Goal: Register for event/course

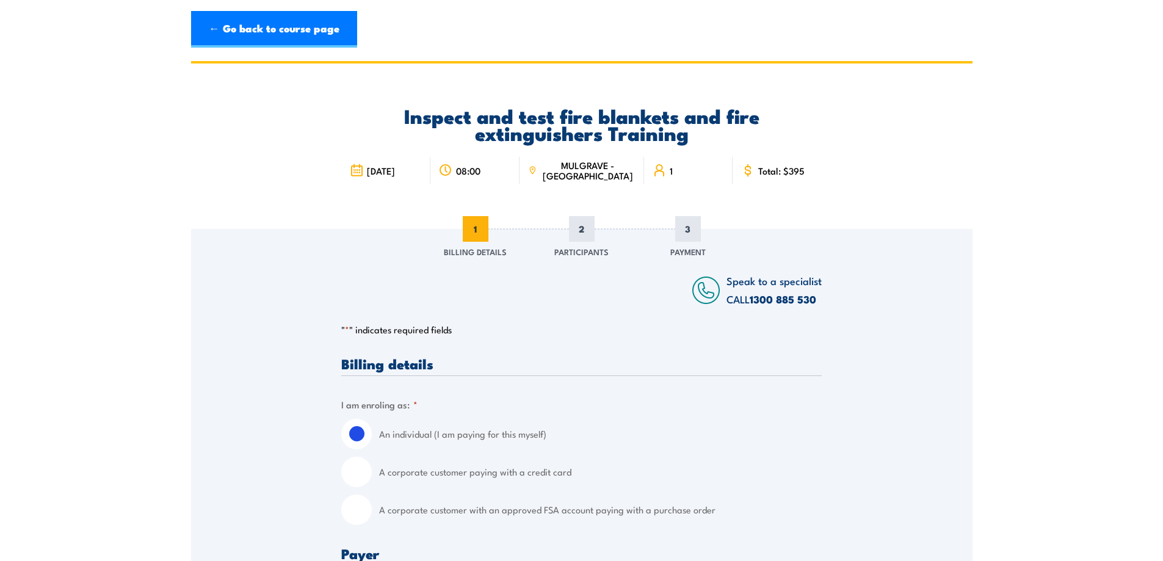
click at [356, 471] on input "A corporate customer paying with a credit card" at bounding box center [356, 472] width 31 height 31
radio input "true"
click at [356, 428] on input "An individual (I am paying for this myself)" at bounding box center [356, 434] width 31 height 31
radio input "true"
click at [358, 474] on input "A corporate customer paying with a credit card" at bounding box center [356, 472] width 31 height 31
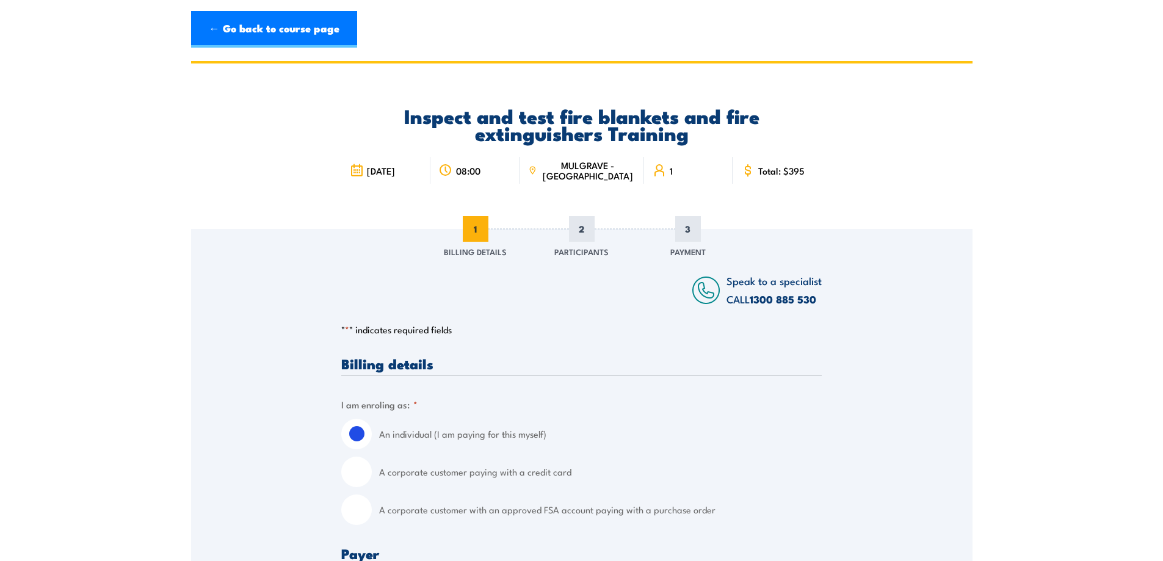
radio input "true"
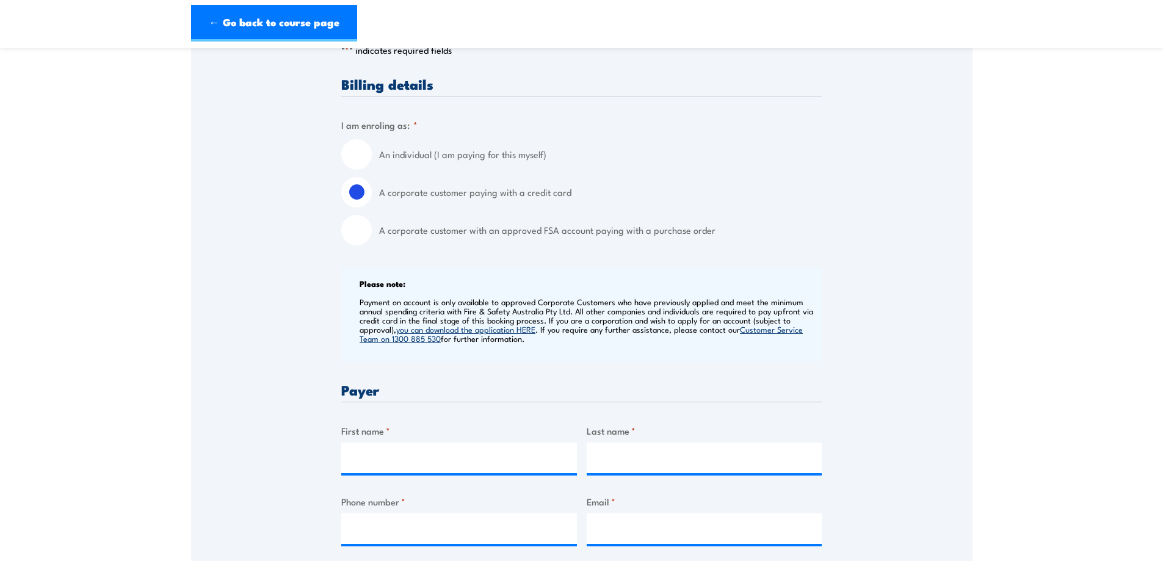
scroll to position [305, 0]
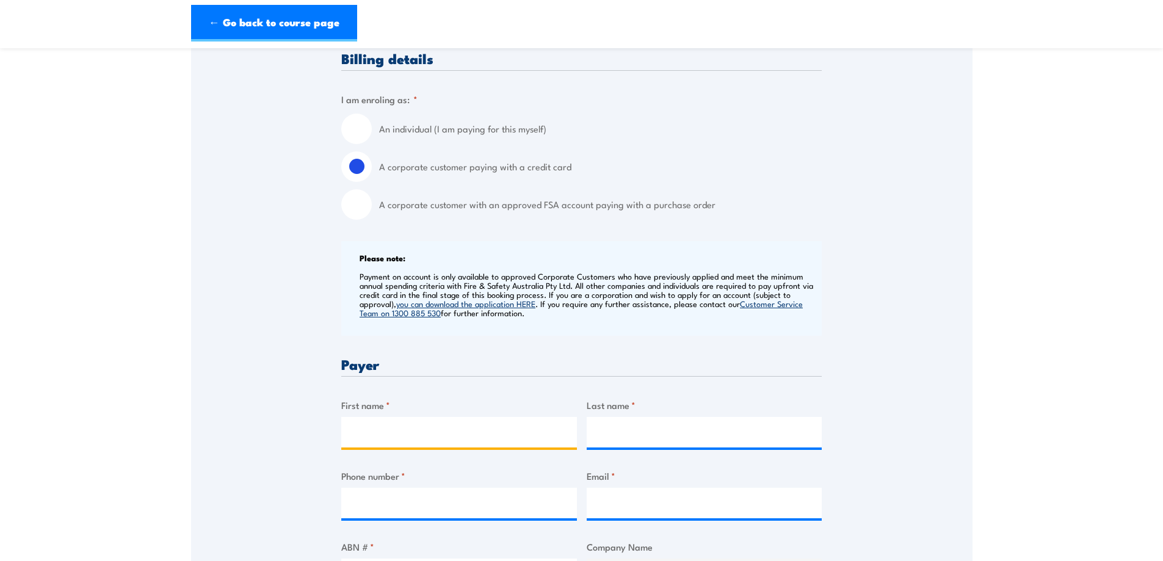
click at [413, 425] on input "First name *" at bounding box center [459, 432] width 236 height 31
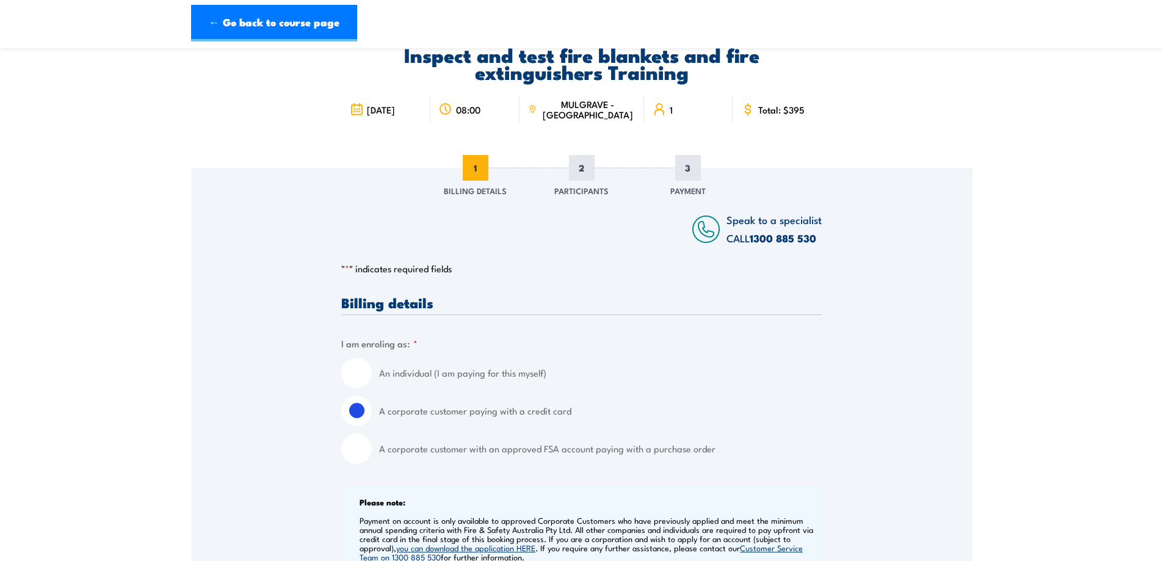
scroll to position [0, 0]
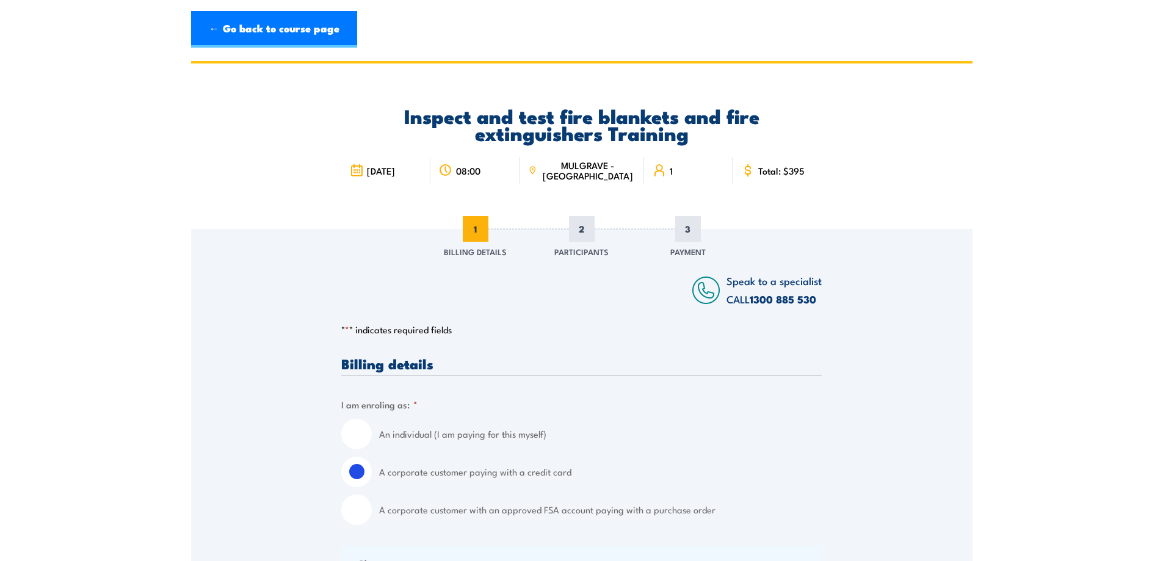
click at [351, 430] on input "An individual (I am paying for this myself)" at bounding box center [356, 434] width 31 height 31
radio input "true"
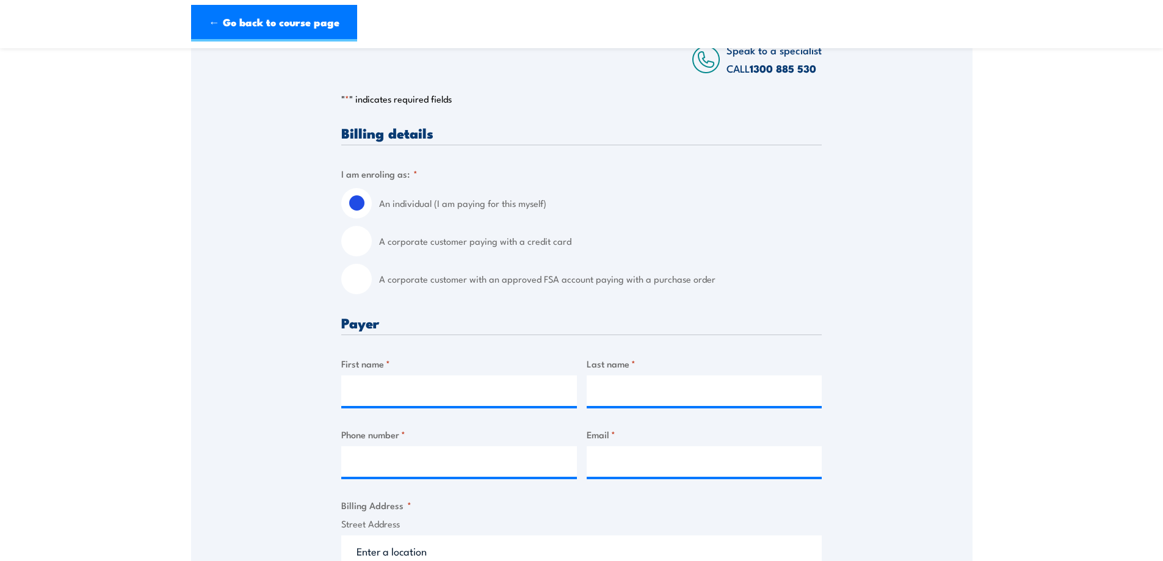
scroll to position [366, 0]
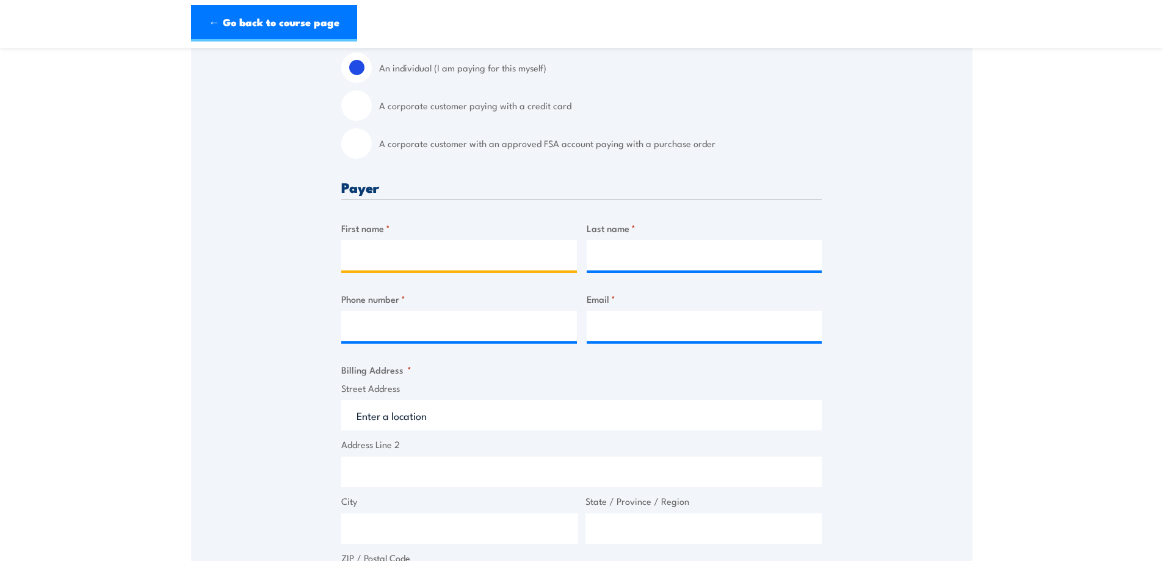
click at [395, 255] on input "First name *" at bounding box center [459, 255] width 236 height 31
type input "[PERSON_NAME]"
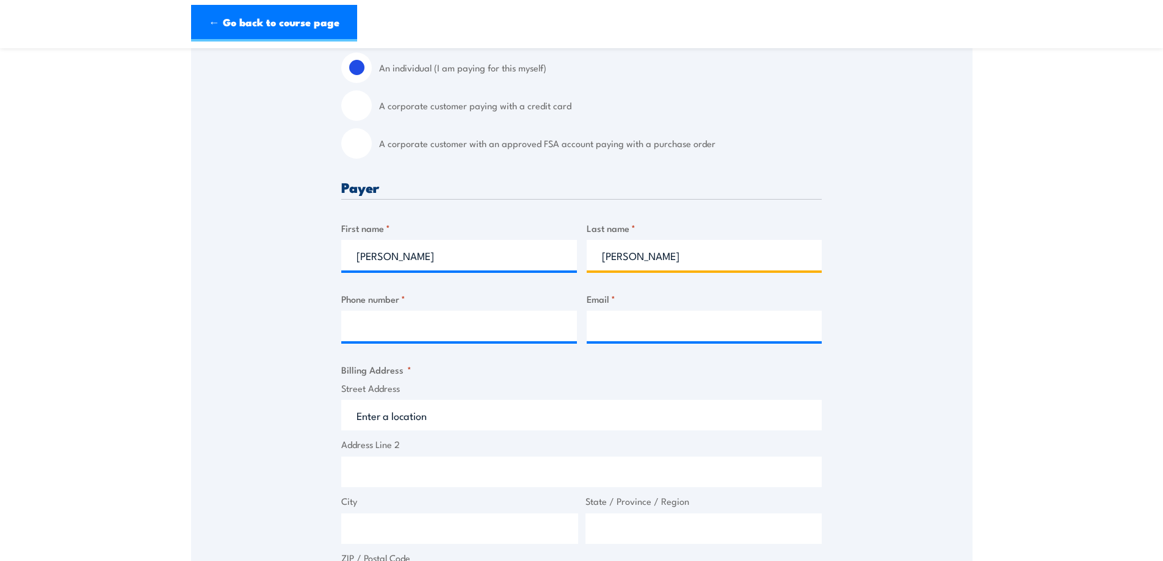
type input "[PERSON_NAME]"
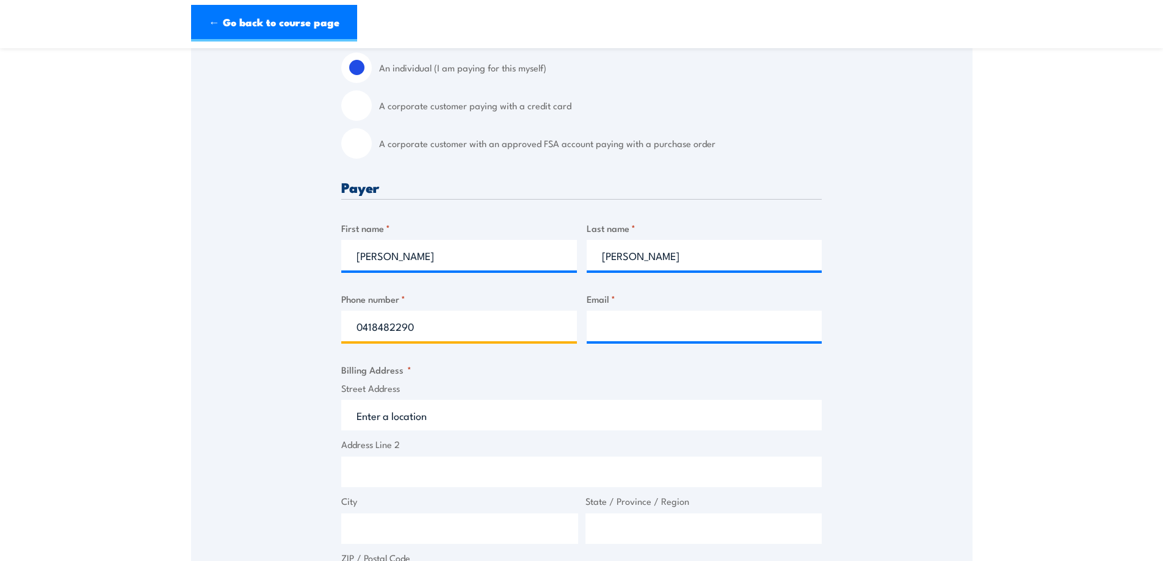
type input "0418482290"
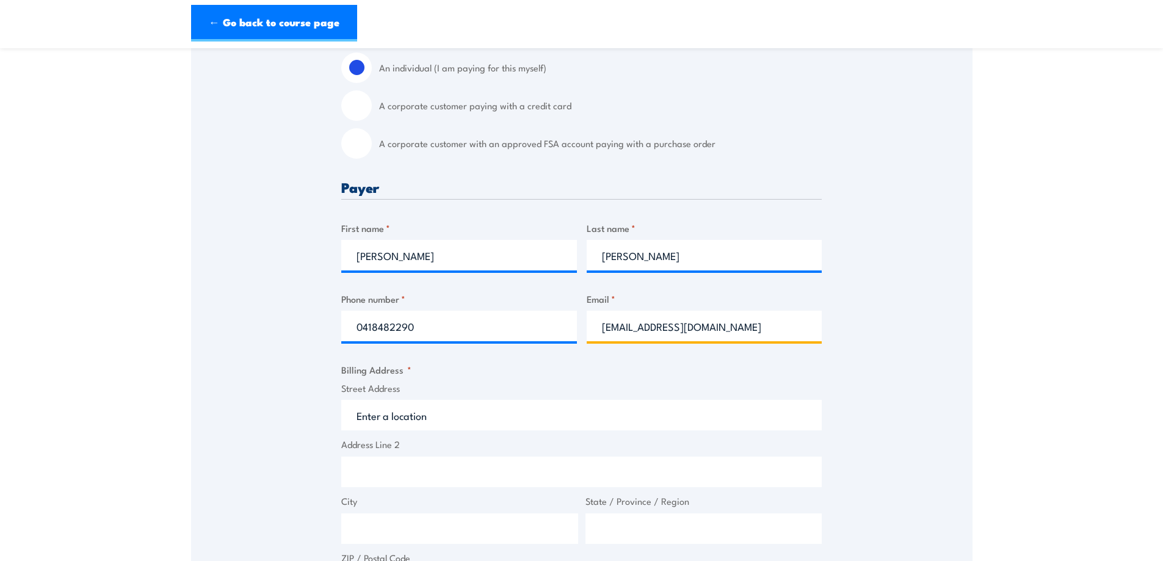
type input "[EMAIL_ADDRESS][DOMAIN_NAME]"
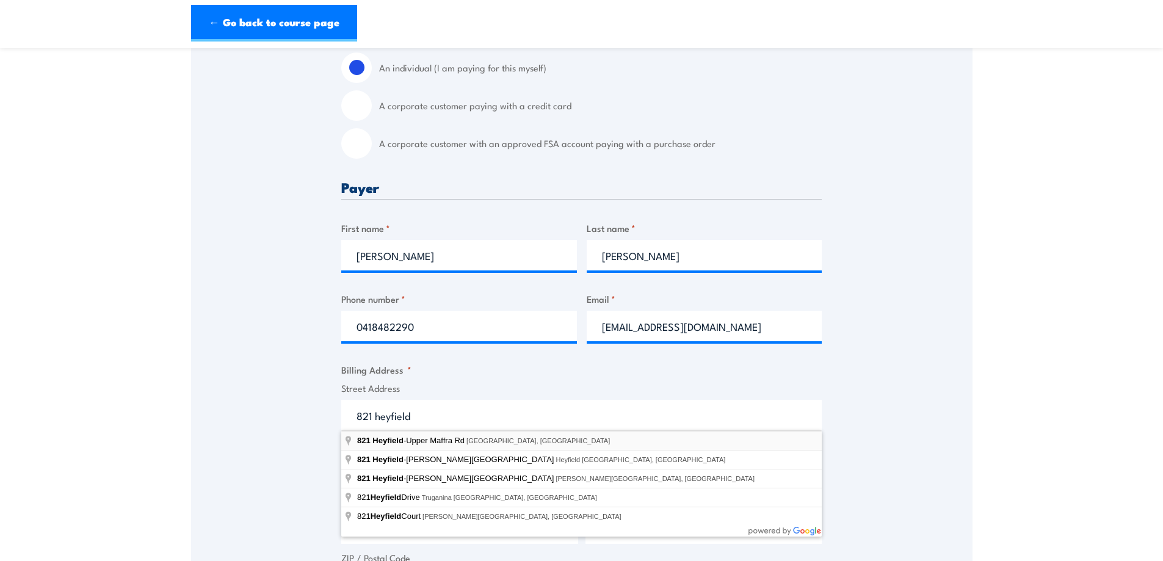
type input "[STREET_ADDRESS]"
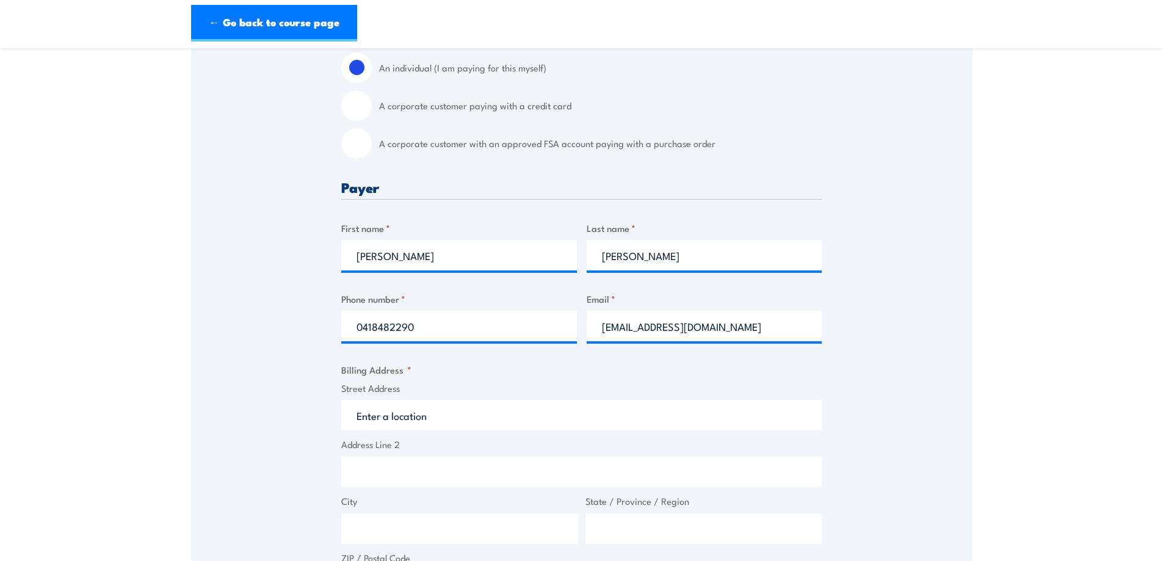
type input "[STREET_ADDRESS]"
type input "Newry"
type input "Victoria"
type input "3859"
select select "[GEOGRAPHIC_DATA]"
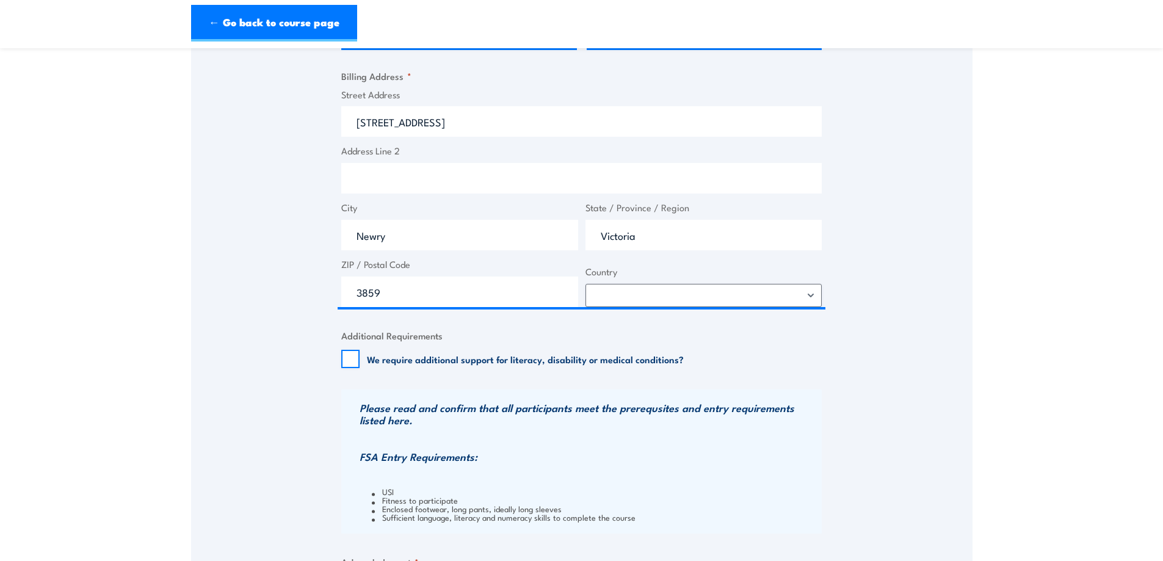
scroll to position [671, 0]
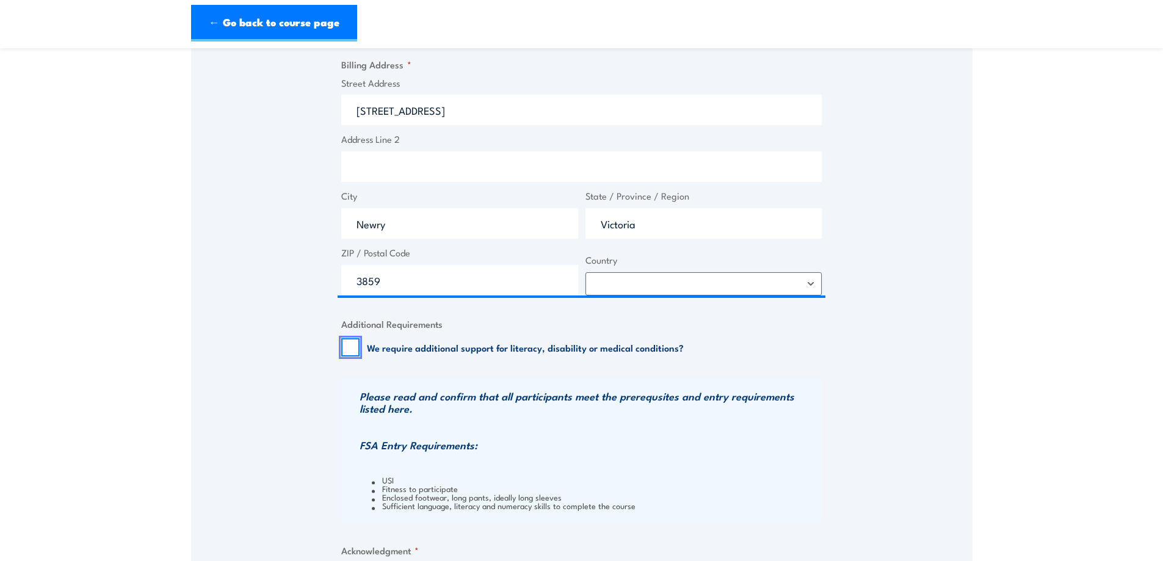
click at [347, 348] on input "We require additional support for literacy, disability or medical conditions?" at bounding box center [350, 347] width 18 height 18
checkbox input "true"
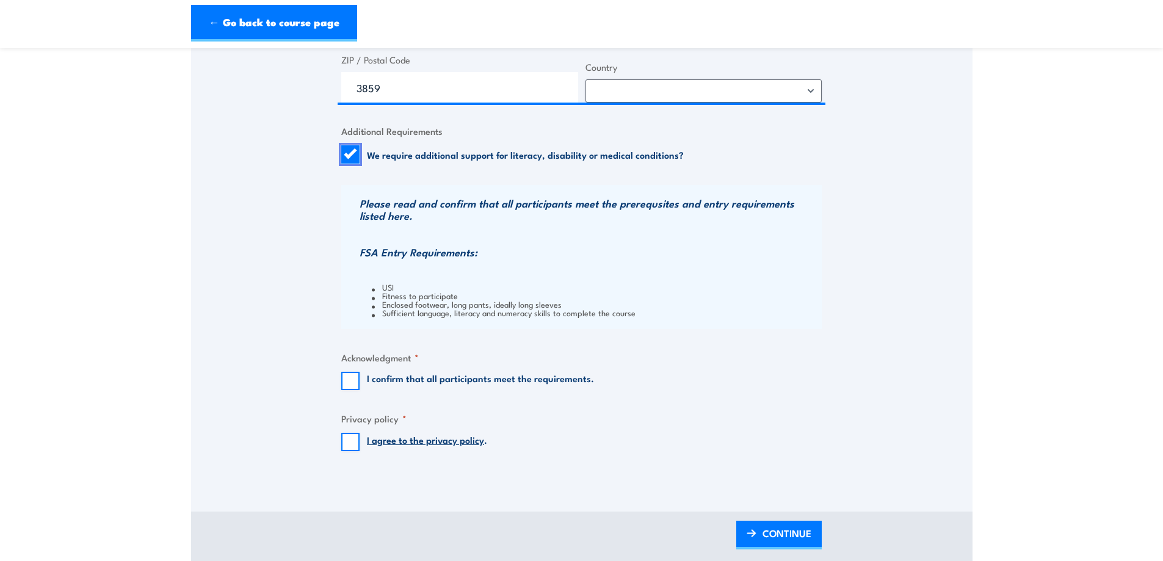
scroll to position [916, 0]
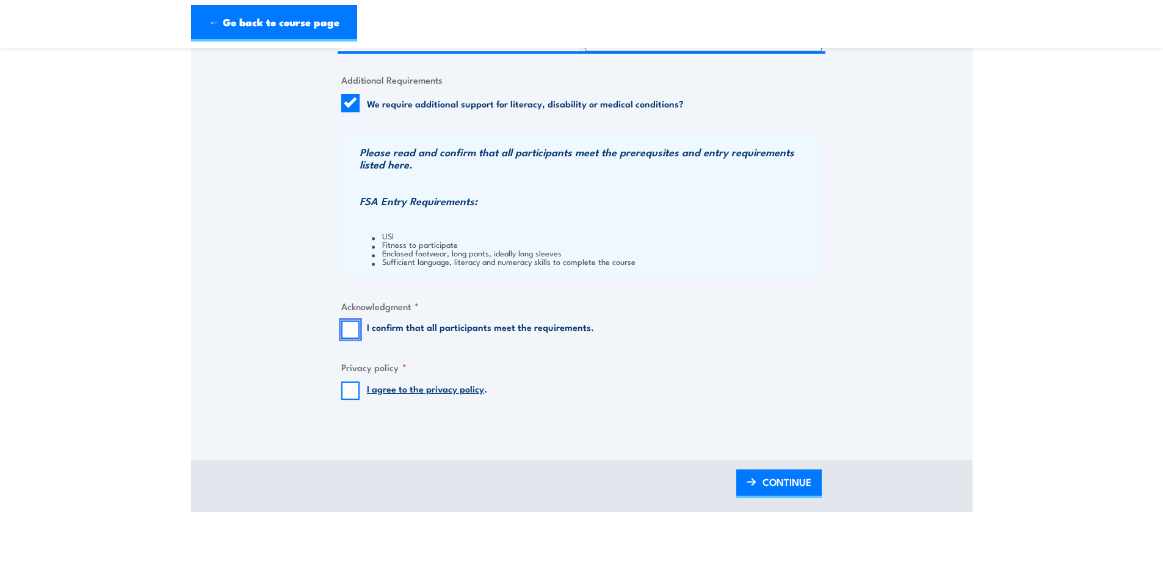
click at [350, 327] on input "I confirm that all participants meet the requirements." at bounding box center [350, 329] width 18 height 18
checkbox input "true"
click at [346, 388] on input "I agree to the privacy policy ." at bounding box center [350, 391] width 18 height 18
checkbox input "true"
click at [786, 478] on span "CONTINUE" at bounding box center [786, 482] width 49 height 32
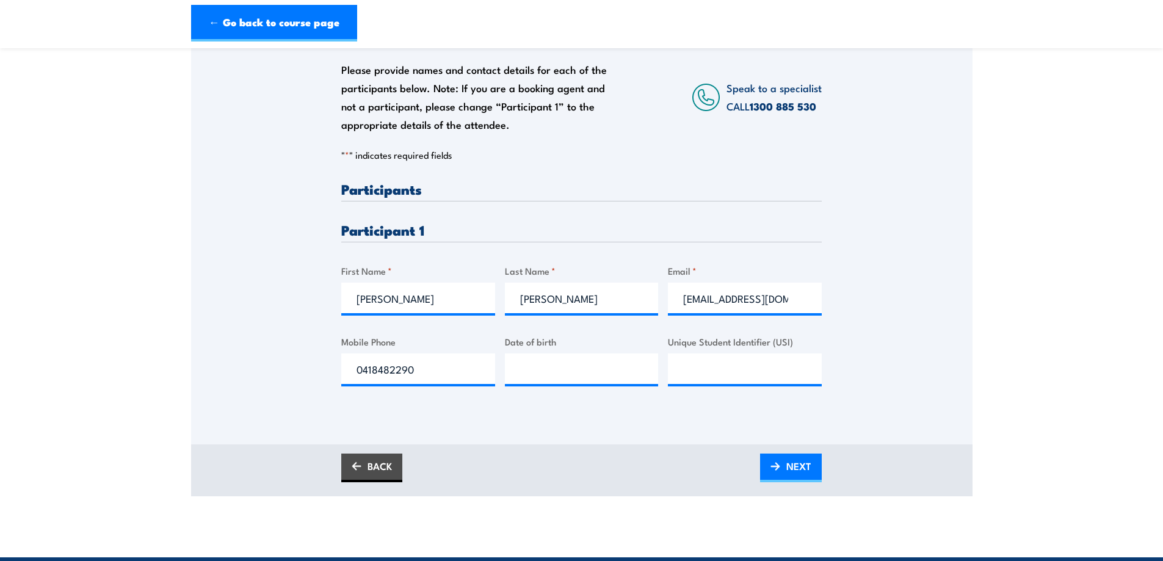
scroll to position [244, 0]
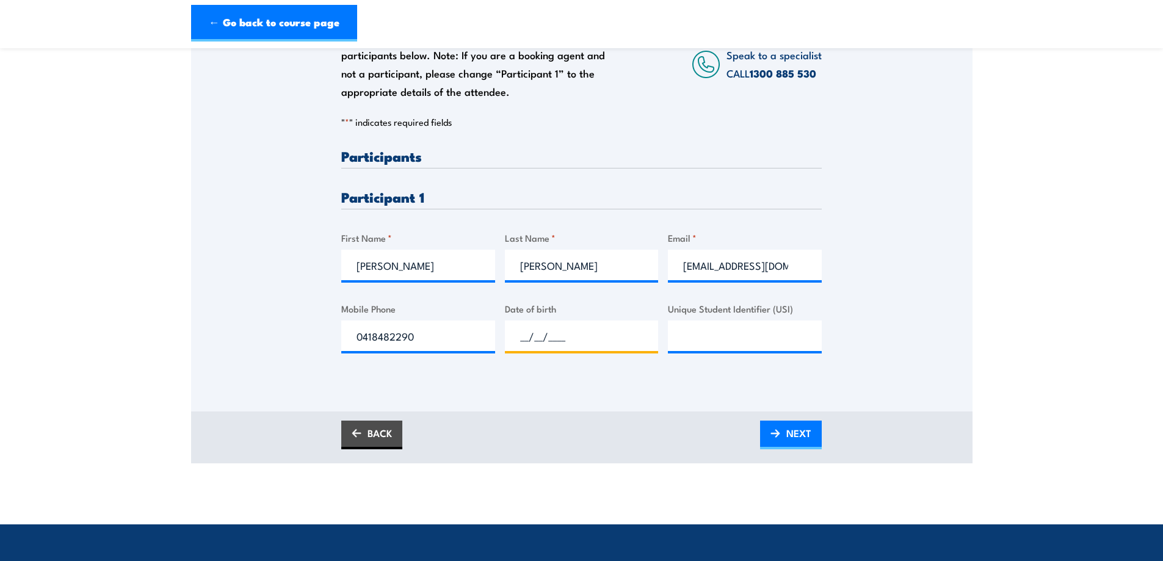
click at [546, 335] on input "__/__/____" at bounding box center [582, 335] width 154 height 31
type input "[DATE]"
click at [702, 334] on input "Unique Student Identifier (USI)" at bounding box center [745, 335] width 154 height 31
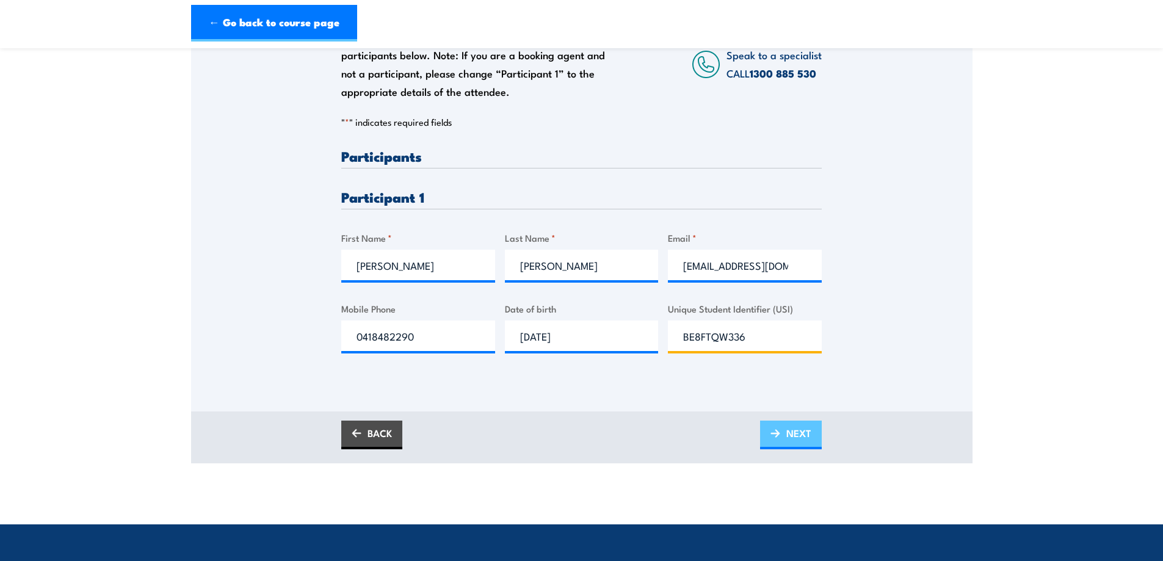
type input "BE8FTQW336"
click at [789, 433] on span "NEXT" at bounding box center [798, 433] width 25 height 32
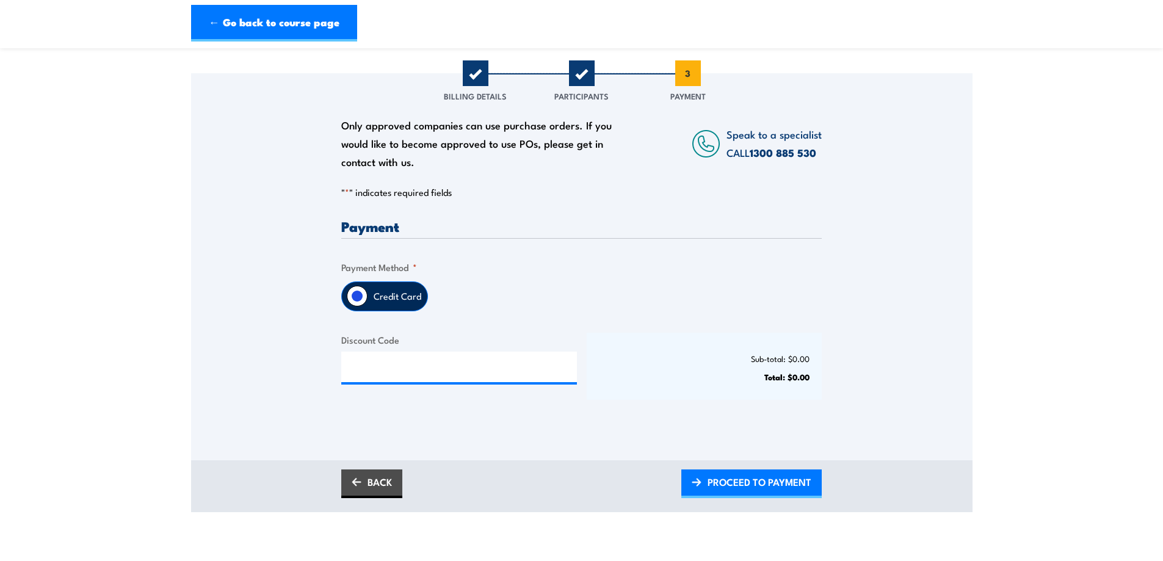
scroll to position [183, 0]
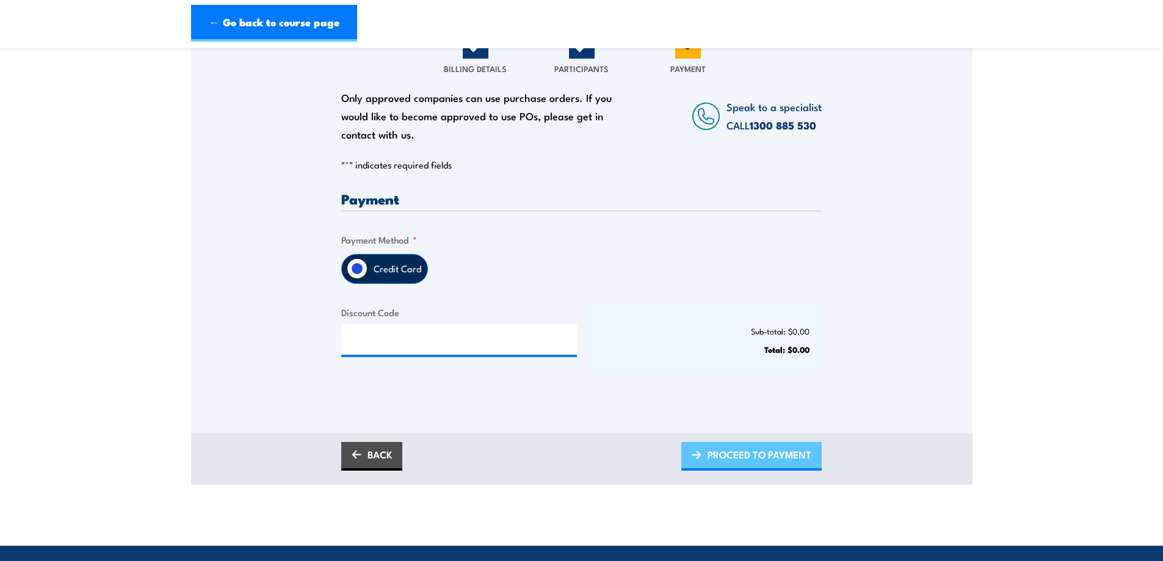
click at [750, 454] on span "PROCEED TO PAYMENT" at bounding box center [759, 454] width 104 height 32
